Goal: Find specific page/section: Find specific page/section

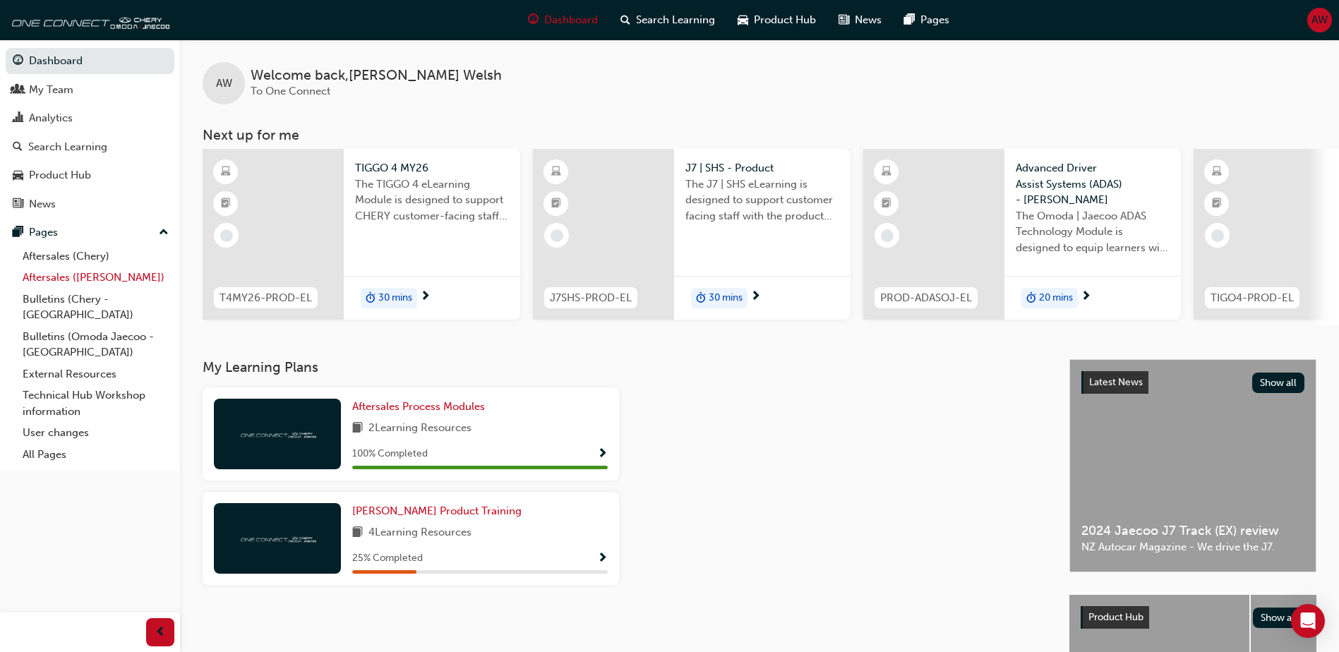
click at [73, 277] on link "Aftersales ([PERSON_NAME])" at bounding box center [95, 278] width 157 height 22
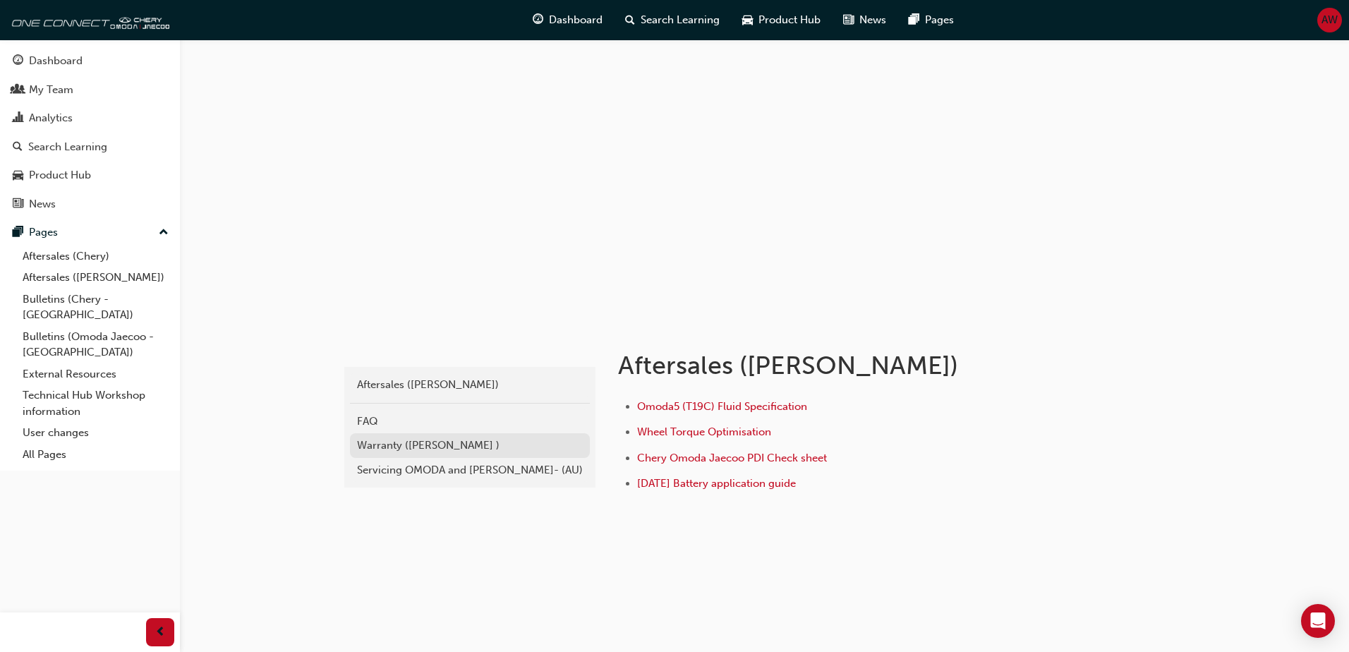
click at [442, 444] on div "Warranty ([PERSON_NAME] )" at bounding box center [470, 446] width 226 height 16
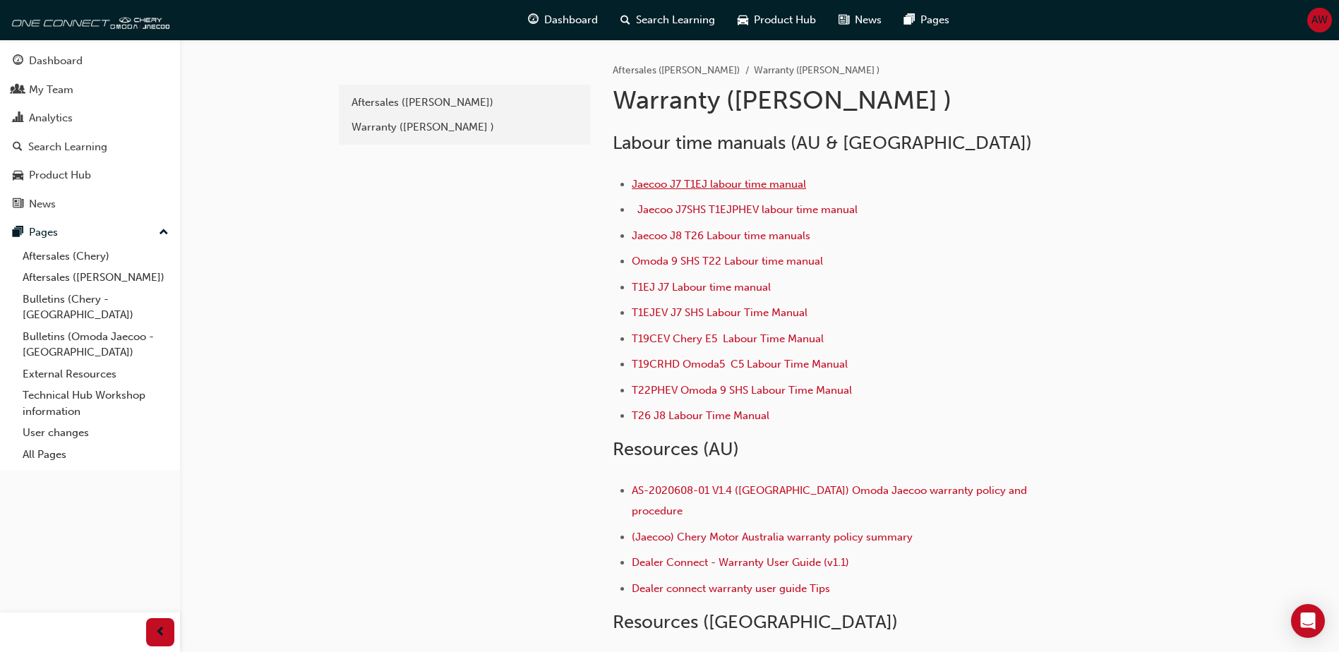
click at [751, 180] on span "Jaecoo J7 T1EJ labour time manual" at bounding box center [719, 184] width 174 height 13
